Goal: Task Accomplishment & Management: Use online tool/utility

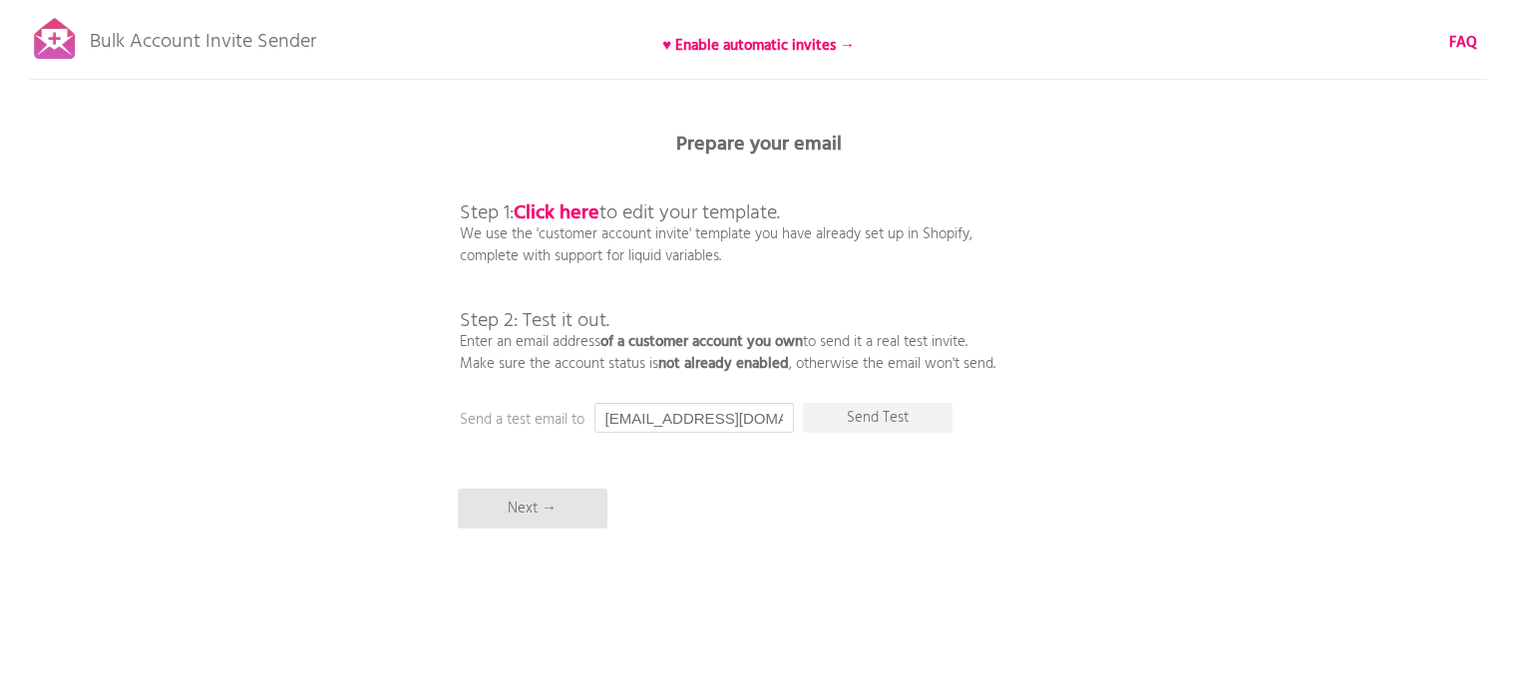
drag, startPoint x: 0, startPoint y: 0, endPoint x: 536, endPoint y: 422, distance: 682.4
click at [536, 0] on div "Prepare your email Step 1: Click here to edit your template. We use the 'custom…" at bounding box center [758, 0] width 1517 height 0
click at [740, 417] on input "yo" at bounding box center [693, 418] width 199 height 30
drag, startPoint x: 401, startPoint y: 417, endPoint x: 250, endPoint y: 424, distance: 150.7
click at [250, 424] on div "Bulk Account Invite Sender ♥ Enable automatic invites → FAQ Synced all customer…" at bounding box center [758, 349] width 1517 height 698
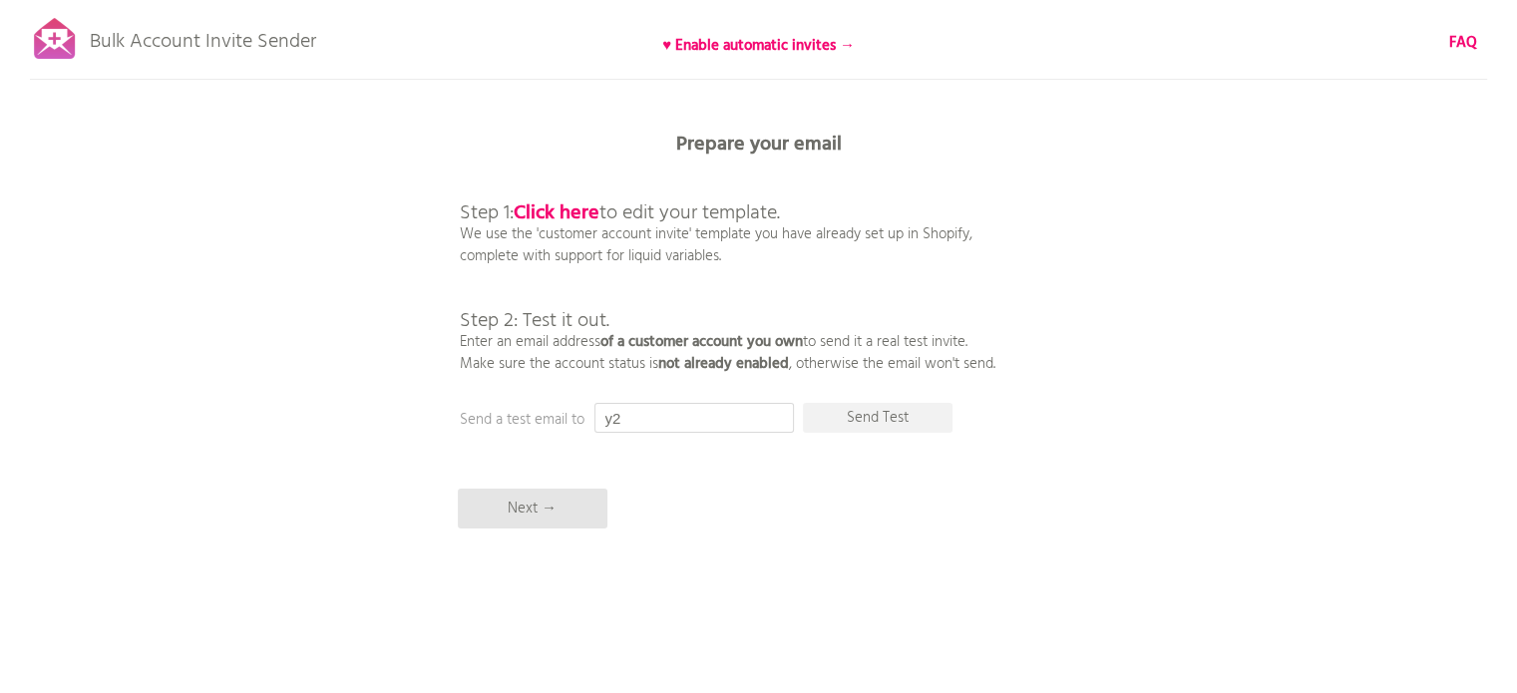
type input "y"
click at [909, 422] on p "Send Test" at bounding box center [878, 418] width 150 height 30
click at [913, 421] on p "Send Test" at bounding box center [878, 418] width 150 height 30
click at [897, 414] on p "Send Test" at bounding box center [878, 418] width 150 height 30
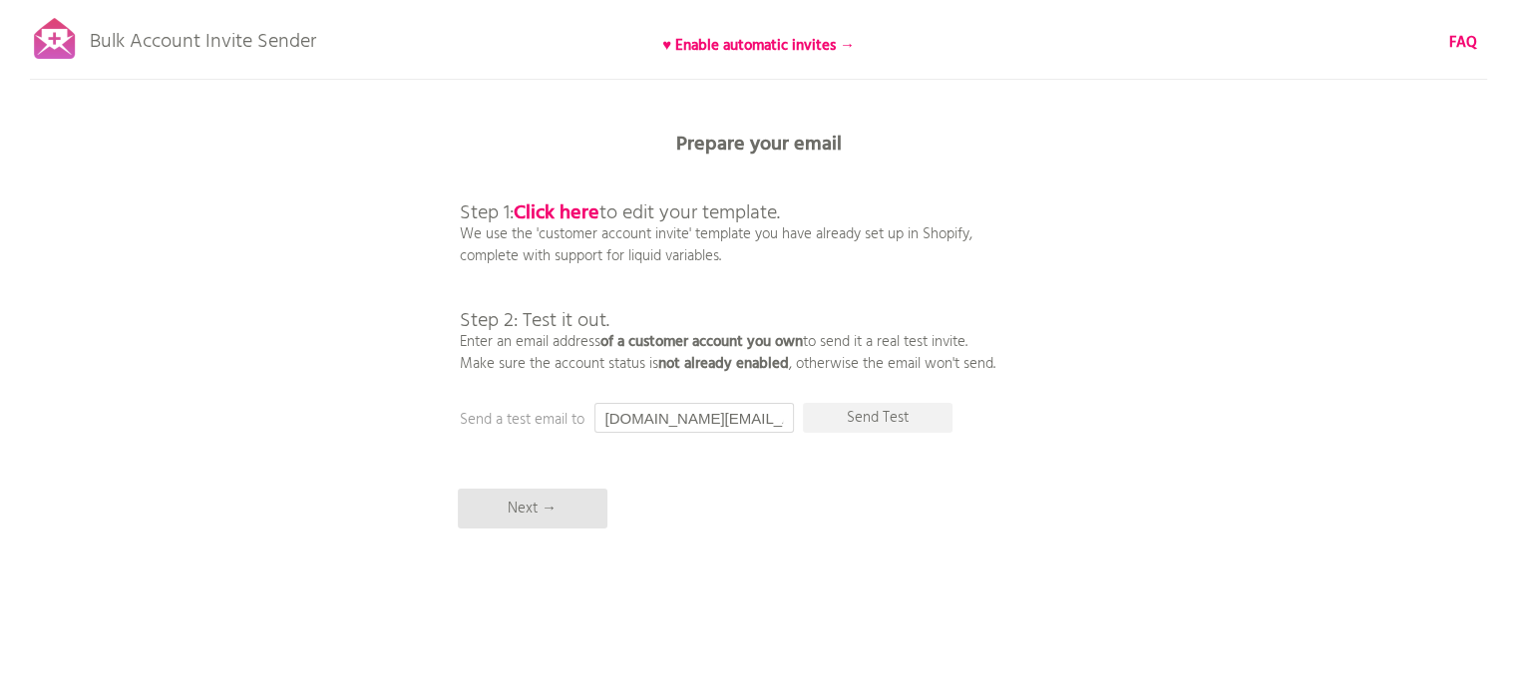
click at [773, 422] on input "[DOMAIN_NAME][EMAIL_ADDRESS][DOMAIN_NAME]" at bounding box center [693, 418] width 199 height 30
drag, startPoint x: 778, startPoint y: 418, endPoint x: 318, endPoint y: 417, distance: 459.7
click at [318, 417] on div "Bulk Account Invite Sender ♥ Enable automatic invites → FAQ Synced all customer…" at bounding box center [758, 349] width 1517 height 698
paste input "tsuda@twins-corp"
click at [897, 415] on p "Send Test" at bounding box center [878, 418] width 150 height 30
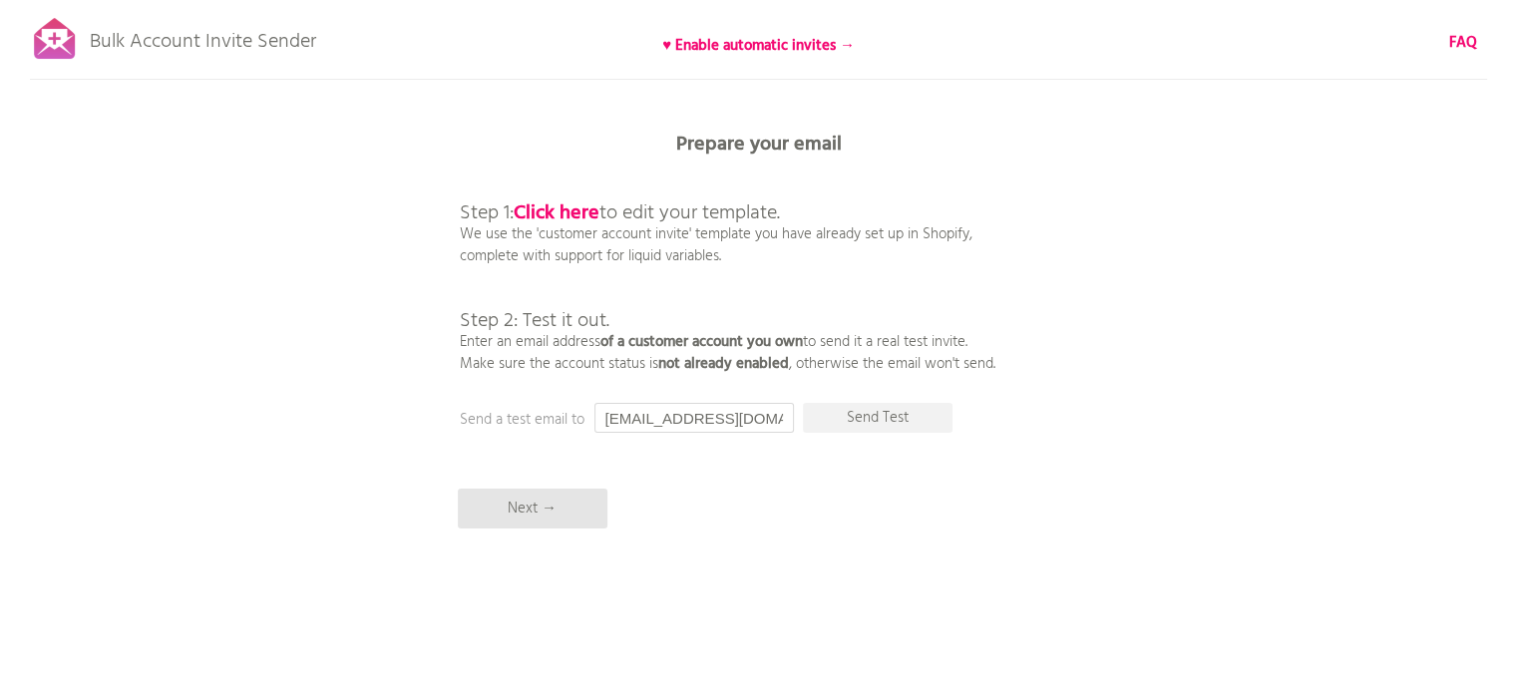
drag, startPoint x: 766, startPoint y: 422, endPoint x: 323, endPoint y: 422, distance: 442.7
click at [327, 422] on div "Bulk Account Invite Sender ♥ Enable automatic invites → FAQ Synced all customer…" at bounding box center [758, 349] width 1517 height 698
type input "ｙ"
click at [904, 413] on p "Send Test" at bounding box center [878, 418] width 150 height 30
drag, startPoint x: 784, startPoint y: 422, endPoint x: 387, endPoint y: 386, distance: 398.5
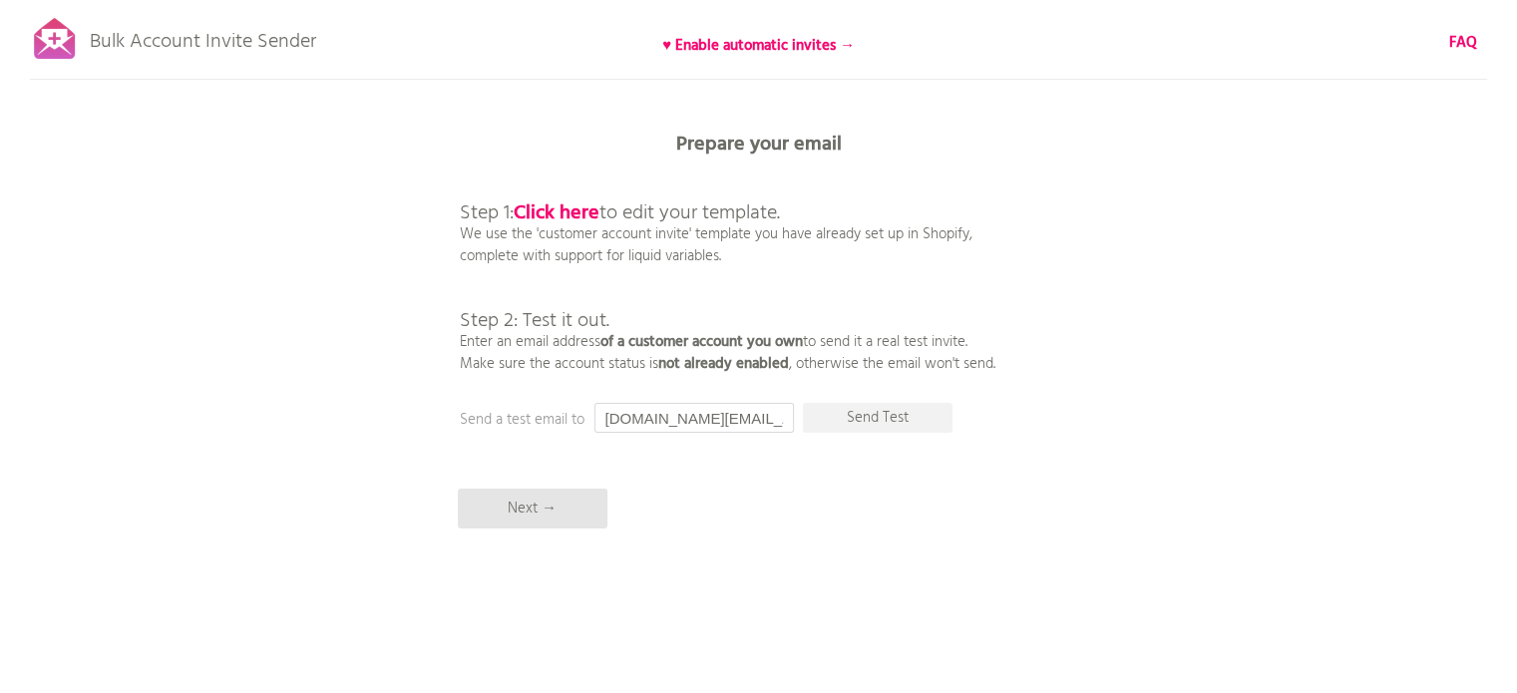
click at [390, 386] on div "Bulk Account Invite Sender ♥ Enable automatic invites → FAQ Synced all customer…" at bounding box center [758, 349] width 1517 height 698
paste input "tsuda@twins-corp"
type input "[EMAIL_ADDRESS][DOMAIN_NAME]"
click at [854, 417] on p "Send Test" at bounding box center [878, 418] width 150 height 30
